Goal: Book appointment/travel/reservation

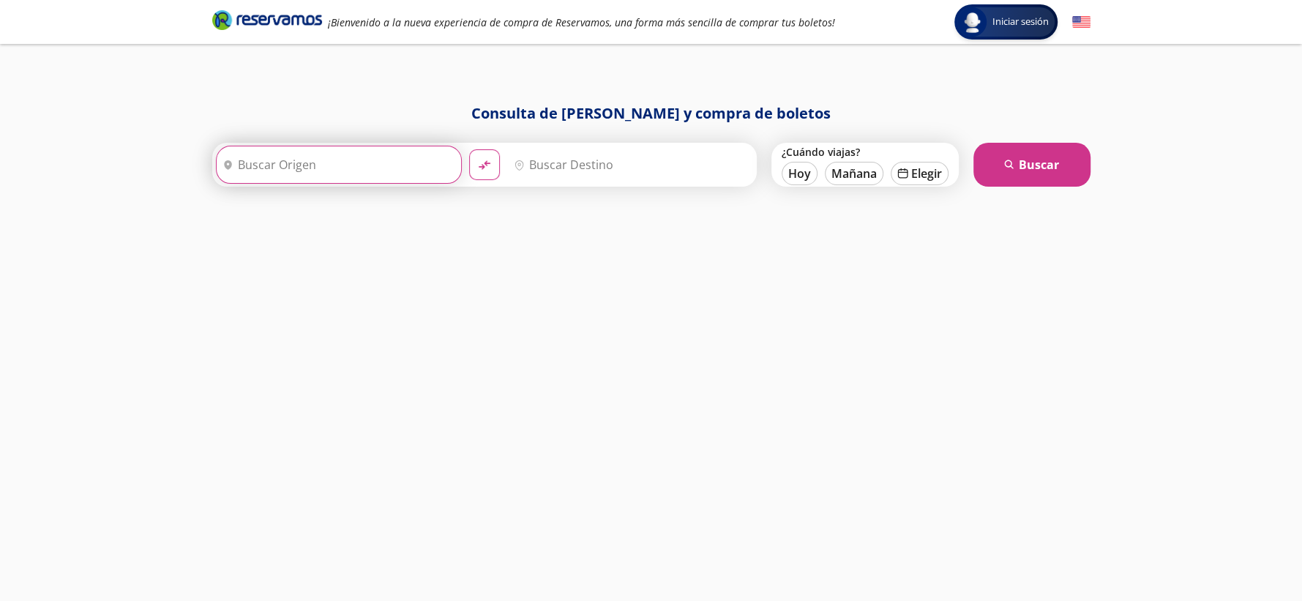
click at [360, 176] on input "Origen" at bounding box center [337, 164] width 241 height 37
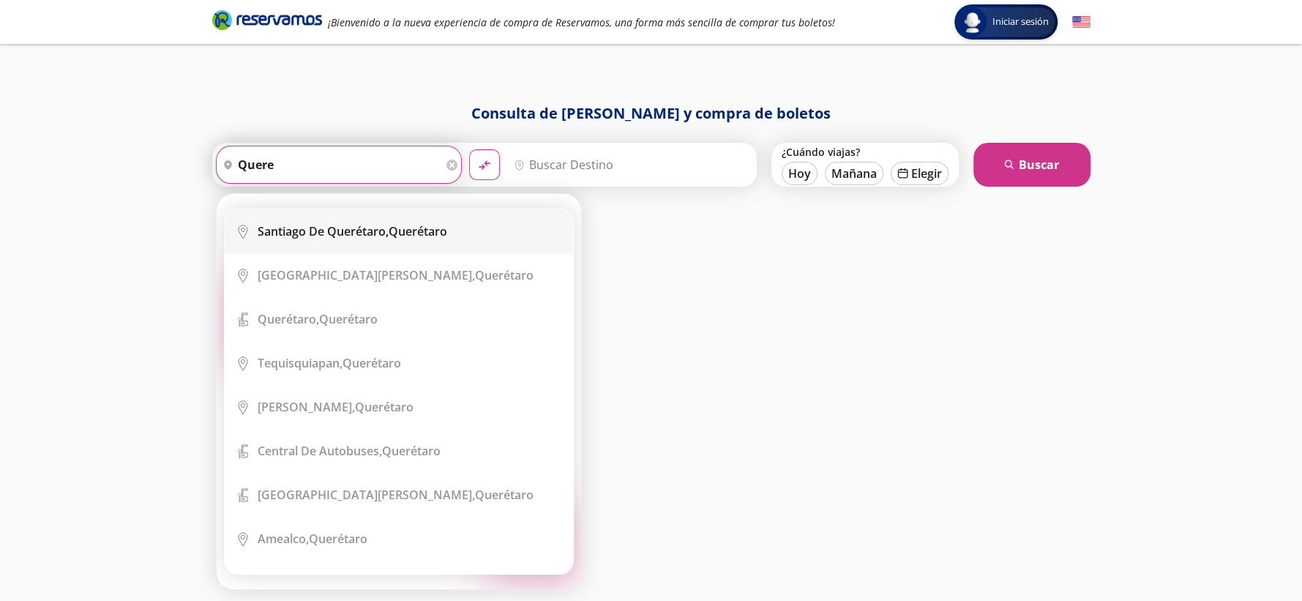
click at [370, 218] on li "City Icon [PERSON_NAME][GEOGRAPHIC_DATA], [GEOGRAPHIC_DATA]" at bounding box center [399, 231] width 348 height 44
type input "[PERSON_NAME] de Querétaro, [GEOGRAPHIC_DATA]"
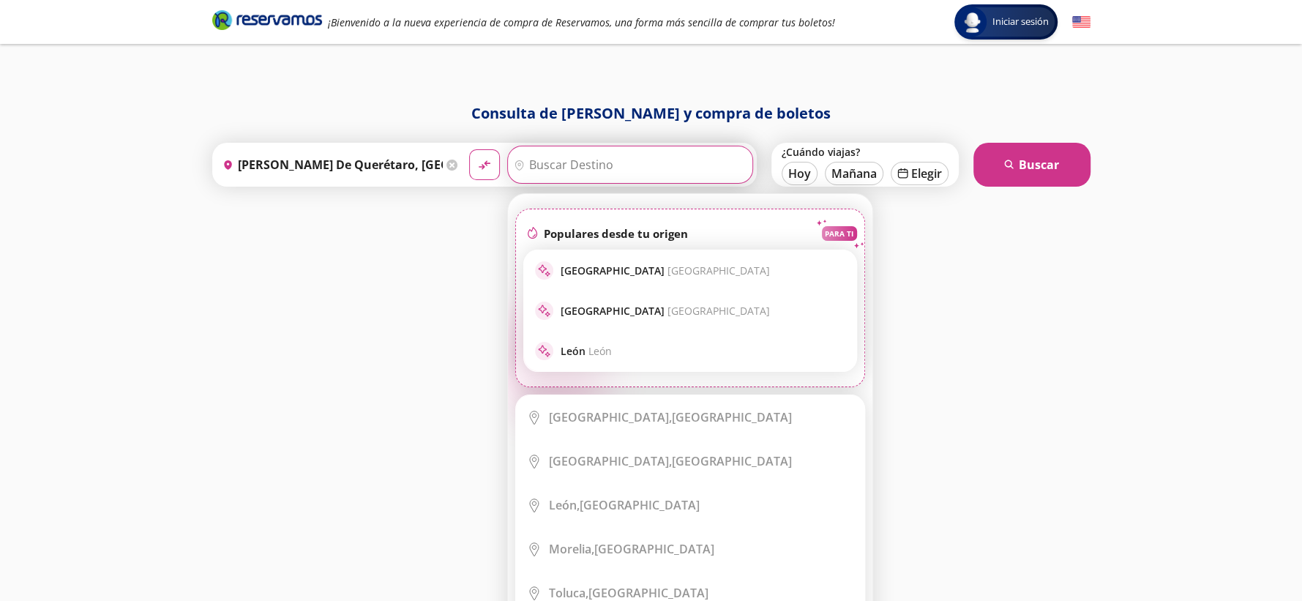
click at [549, 167] on input "Destino" at bounding box center [628, 164] width 241 height 37
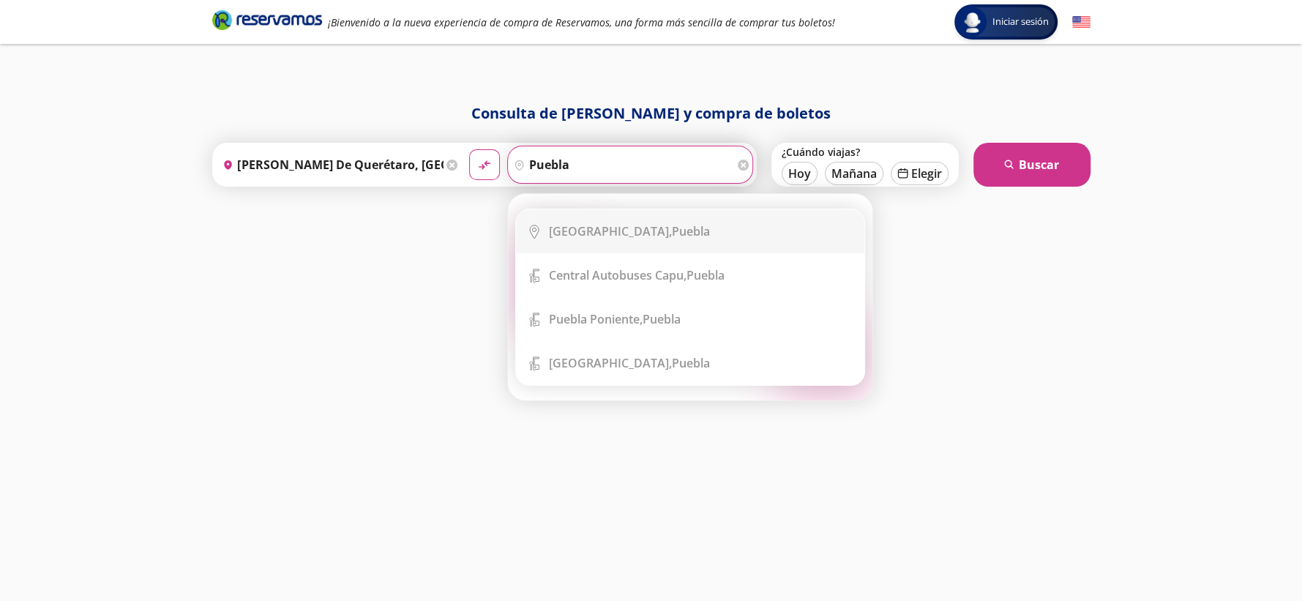
click at [599, 226] on div "[GEOGRAPHIC_DATA], [GEOGRAPHIC_DATA]" at bounding box center [629, 231] width 161 height 16
type input "[GEOGRAPHIC_DATA], [GEOGRAPHIC_DATA]"
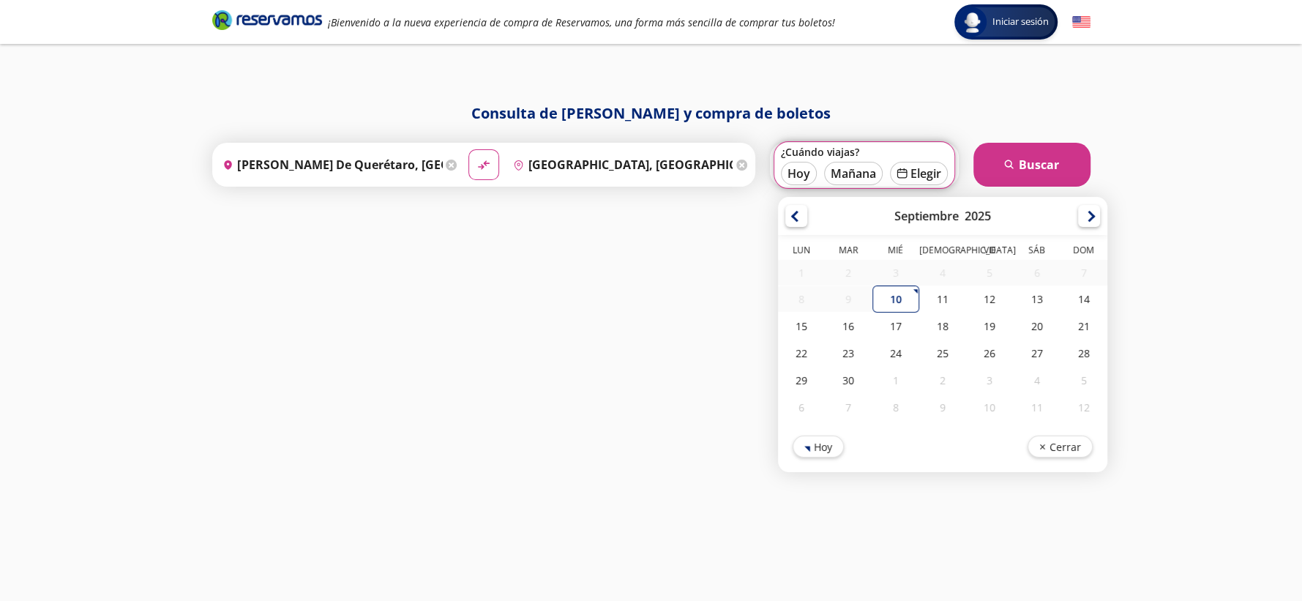
click at [799, 196] on div "Consulta de [PERSON_NAME] y compra de boletos Origen heroicons:map-pin-20-solid…" at bounding box center [651, 336] width 893 height 469
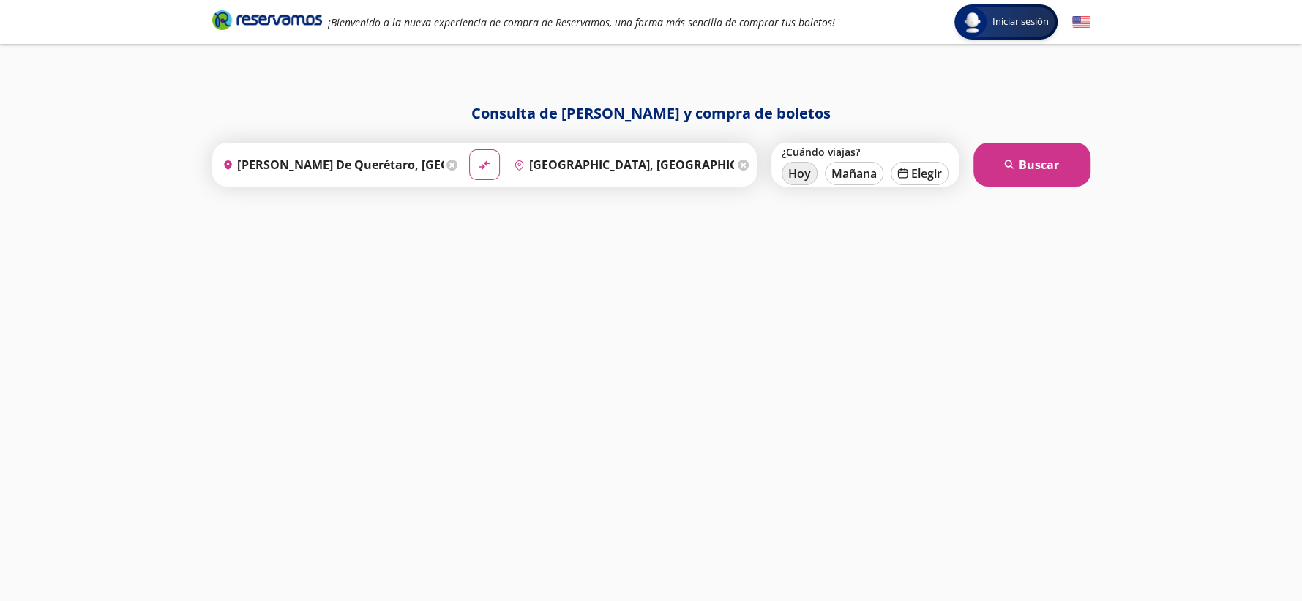
click at [797, 182] on button "Hoy" at bounding box center [800, 173] width 36 height 23
type input "[DATE]"
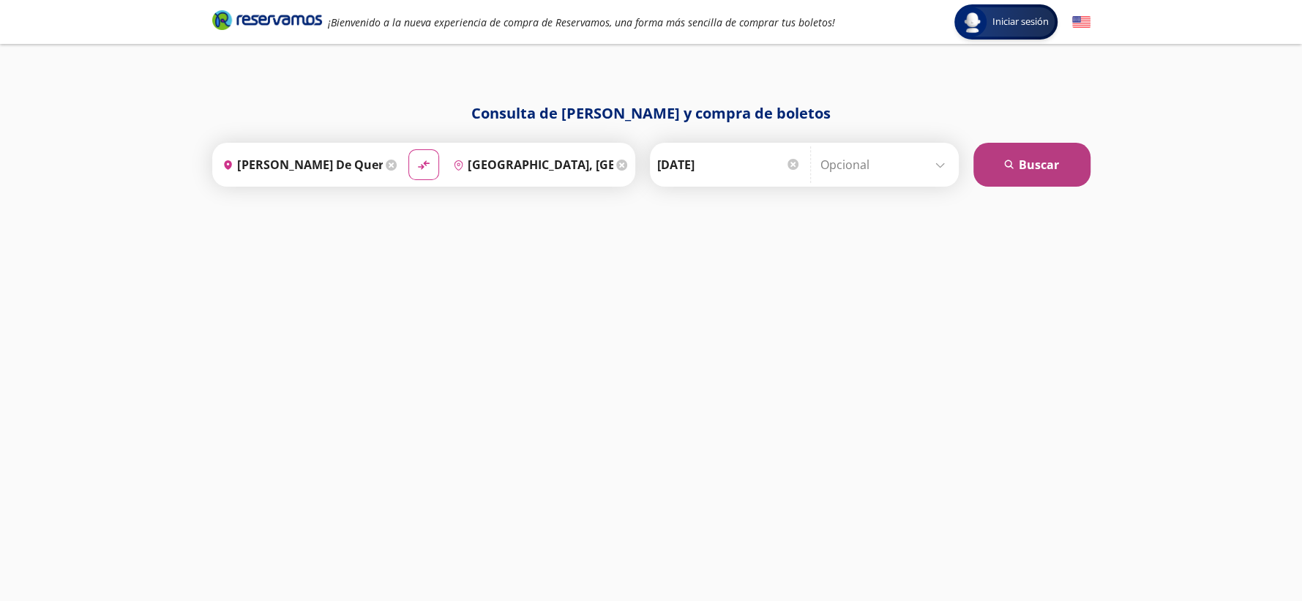
click at [979, 159] on button "search [GEOGRAPHIC_DATA]" at bounding box center [1031, 165] width 117 height 44
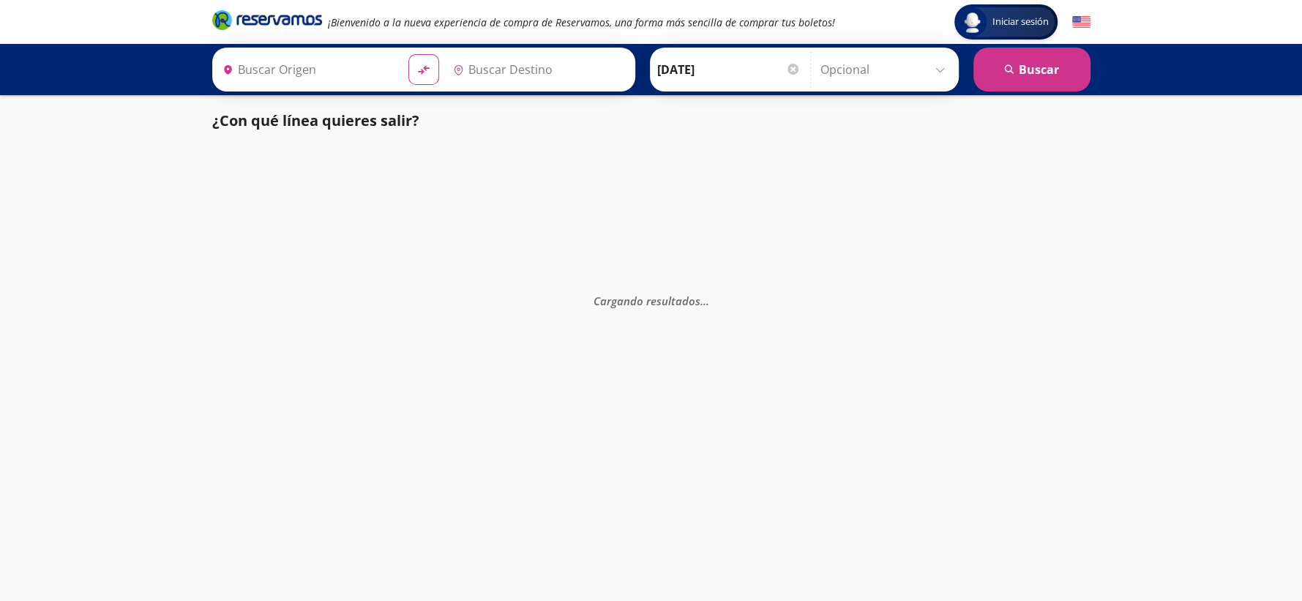
type input "[GEOGRAPHIC_DATA], [GEOGRAPHIC_DATA]"
type input "[PERSON_NAME] de Querétaro, [GEOGRAPHIC_DATA]"
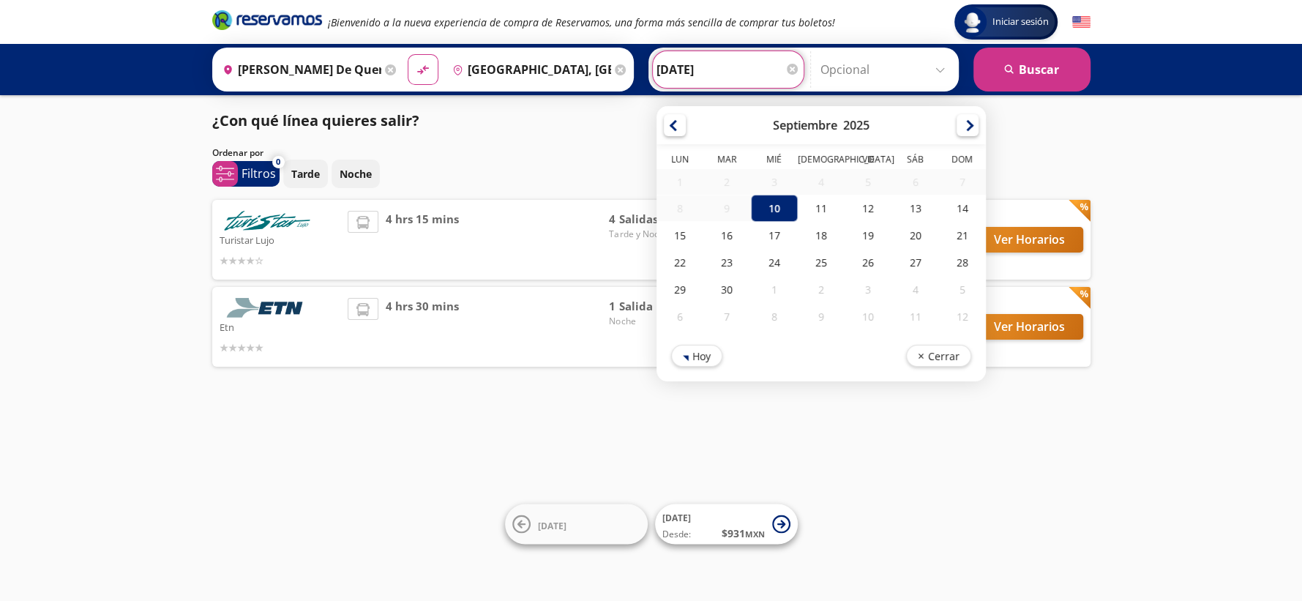
click at [741, 80] on input "[DATE]" at bounding box center [728, 69] width 143 height 37
click at [962, 122] on div at bounding box center [968, 123] width 22 height 22
click at [816, 212] on div "9" at bounding box center [820, 209] width 47 height 27
type input "[DATE]"
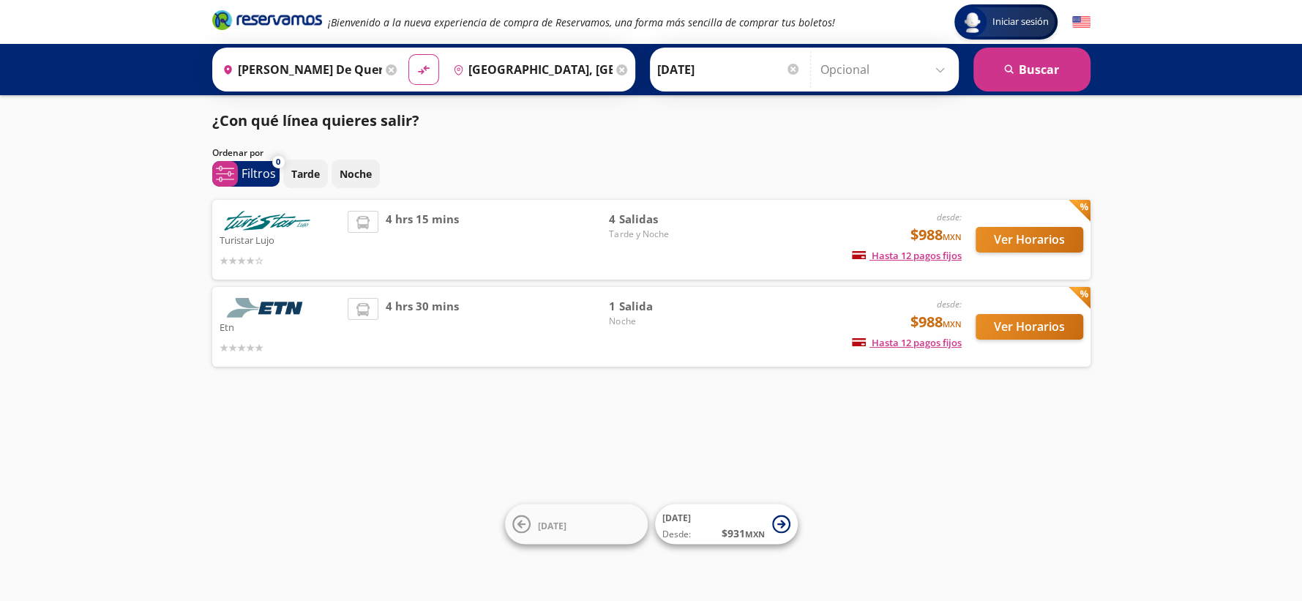
click at [854, 85] on input "Opcional" at bounding box center [885, 69] width 131 height 37
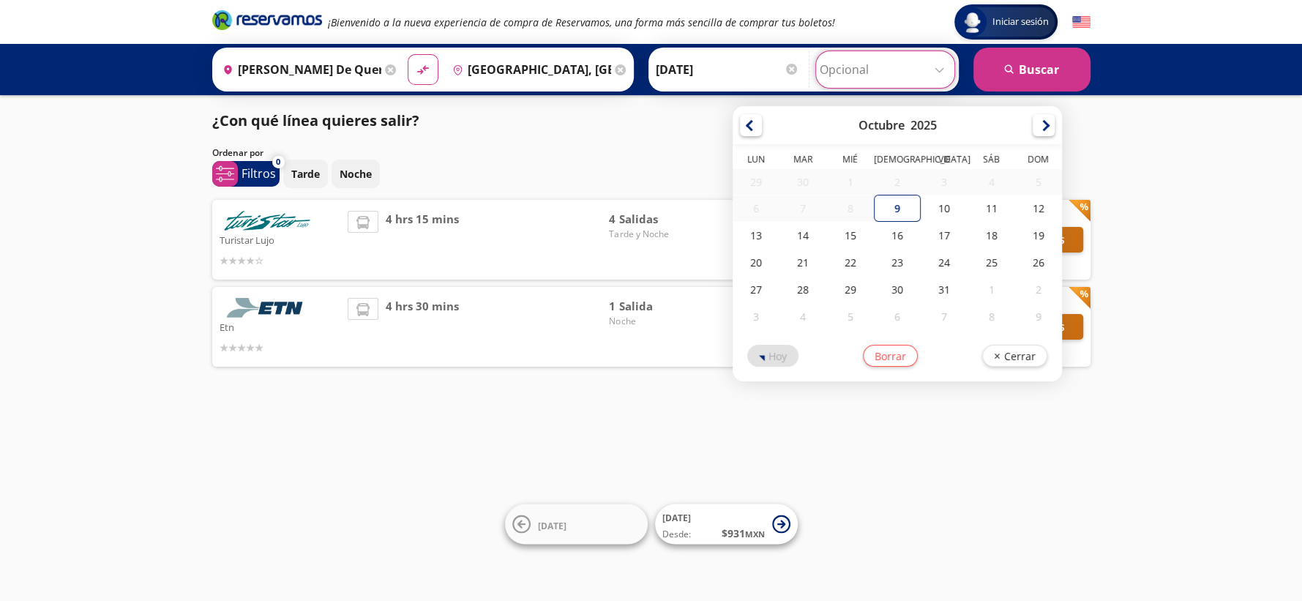
click at [1030, 203] on div "12" at bounding box center [1038, 208] width 47 height 27
type input "[DATE]"
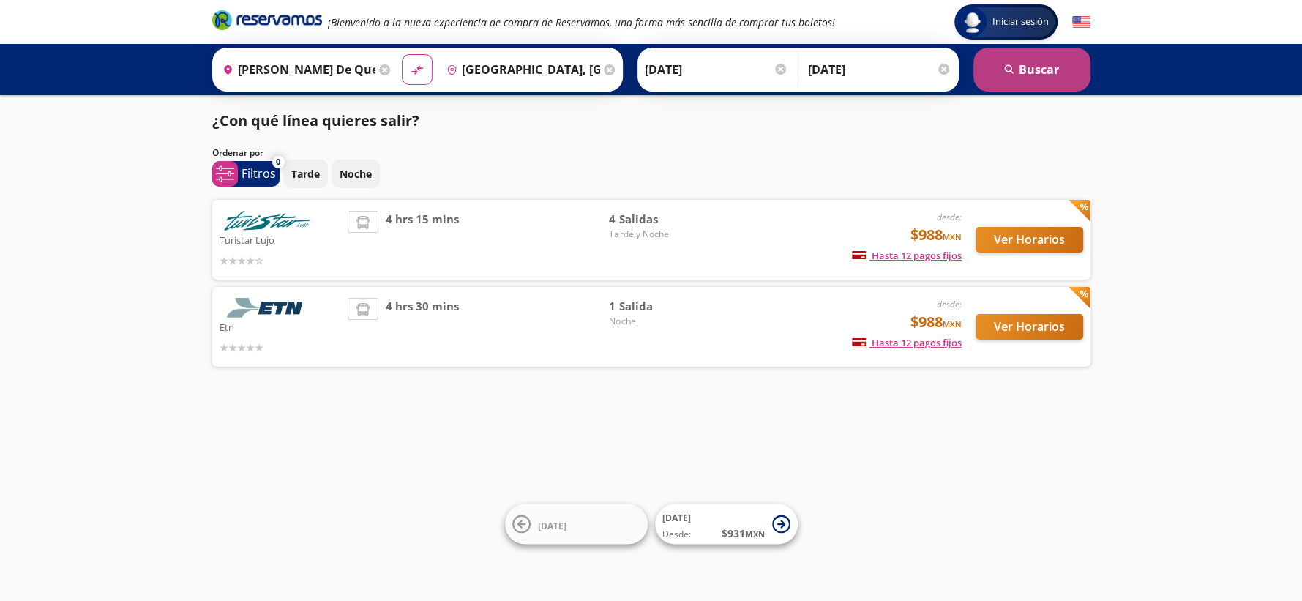
click at [1015, 74] on icon "search" at bounding box center [1009, 69] width 11 height 11
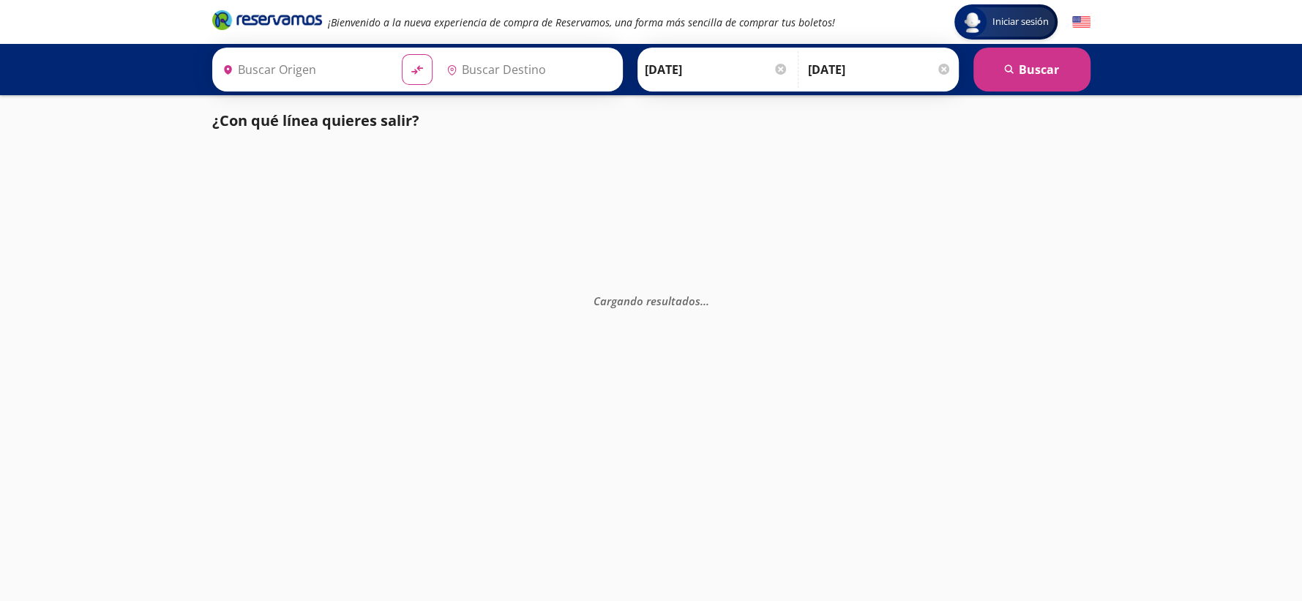
type input "[PERSON_NAME] de Querétaro, [GEOGRAPHIC_DATA]"
type input "[GEOGRAPHIC_DATA], [GEOGRAPHIC_DATA]"
